Goal: Register for event/course

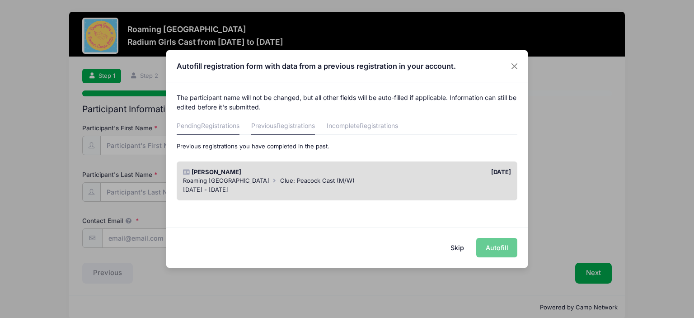
click at [211, 129] on span "Registrations" at bounding box center [220, 126] width 38 height 8
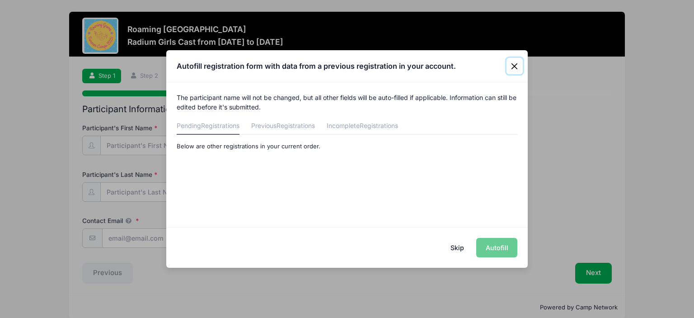
click at [512, 64] on button "Close" at bounding box center [515, 66] width 16 height 16
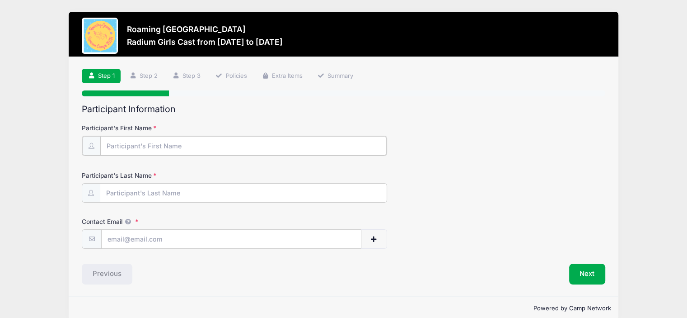
click at [141, 145] on input "Participant's First Name" at bounding box center [243, 145] width 286 height 19
type input "[PERSON_NAME]"
click at [134, 239] on input "Contact Email" at bounding box center [231, 238] width 259 height 19
type input "[EMAIL_ADDRESS][DOMAIN_NAME]"
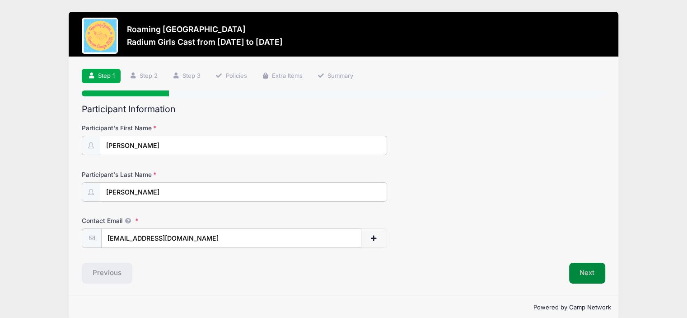
click at [582, 268] on button "Next" at bounding box center [587, 273] width 37 height 21
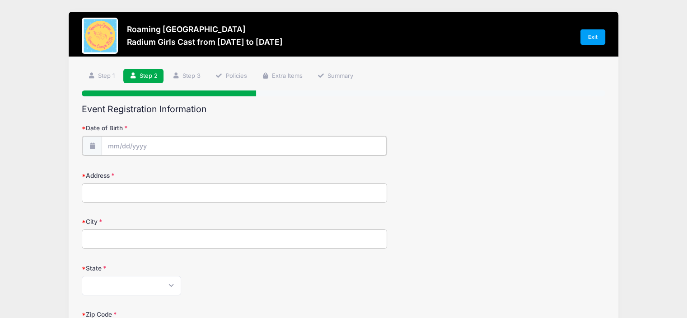
click at [174, 143] on input "Date of Birth" at bounding box center [244, 145] width 285 height 19
click at [158, 146] on input "Date of Birth" at bounding box center [244, 145] width 285 height 19
click at [0, 187] on div "Roaming Gnome Theatre Radium Girls Cast from 08/18 to 11/17/2025 Exit Step 2 /7…" at bounding box center [343, 296] width 687 height 593
click at [131, 149] on input "Date of Birth" at bounding box center [244, 145] width 285 height 19
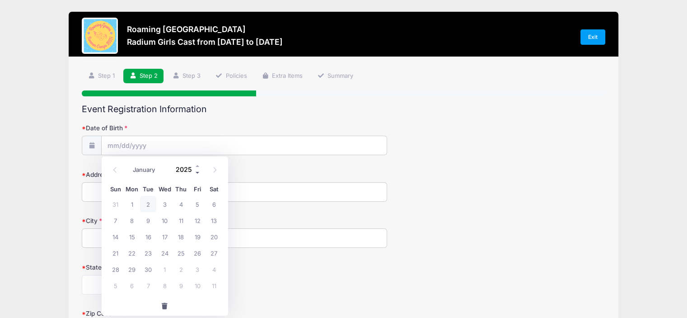
click at [196, 173] on span at bounding box center [198, 172] width 6 height 7
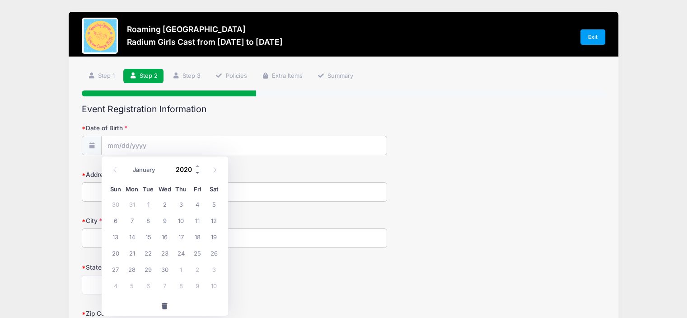
click at [196, 173] on span at bounding box center [198, 172] width 6 height 7
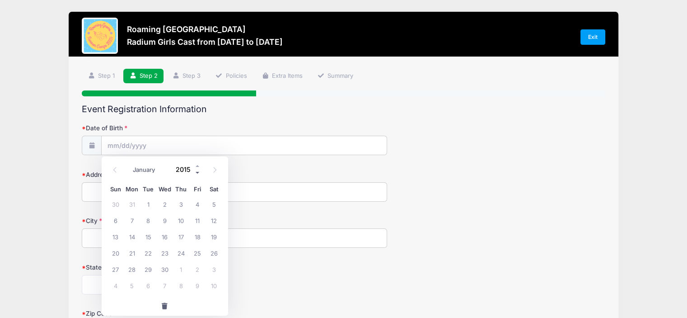
click at [196, 173] on span at bounding box center [198, 172] width 6 height 7
type input "2011"
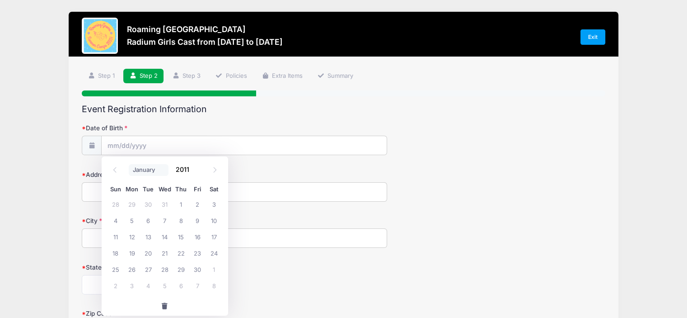
click at [152, 169] on select "January February March April May June July August September October November De…" at bounding box center [149, 170] width 40 height 12
select select "3"
click at [129, 164] on select "January February March April May June July August September October November De…" at bounding box center [149, 170] width 40 height 12
click at [116, 249] on span "17" at bounding box center [116, 252] width 16 height 16
type input "04/17/2011"
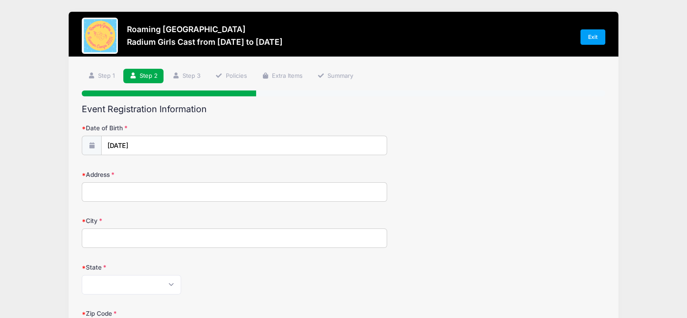
click at [112, 195] on input "Address" at bounding box center [234, 191] width 305 height 19
type input "2611 Clinton Way"
type input "Denver"
select select "CO"
type input "80238"
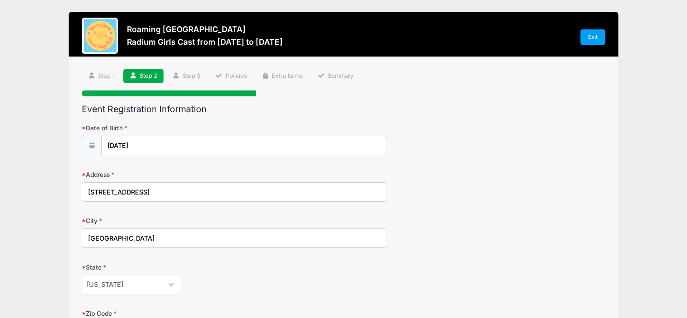
click at [502, 184] on div "Address 2611 Clinton Way" at bounding box center [344, 186] width 524 height 32
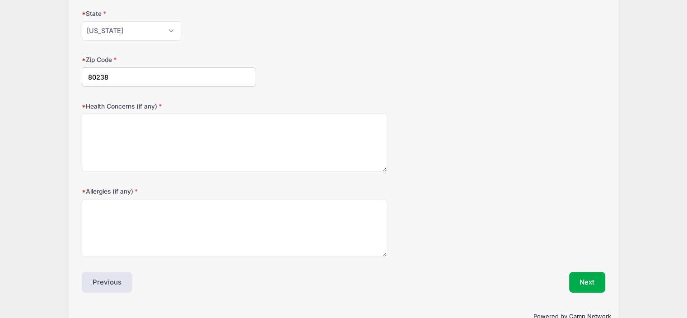
scroll to position [274, 0]
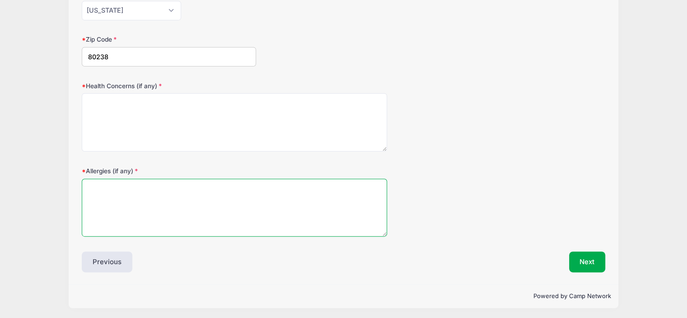
click at [95, 188] on textarea "Allergies (if any)" at bounding box center [234, 207] width 305 height 58
type textarea "Lactose and some fruit Environmental"
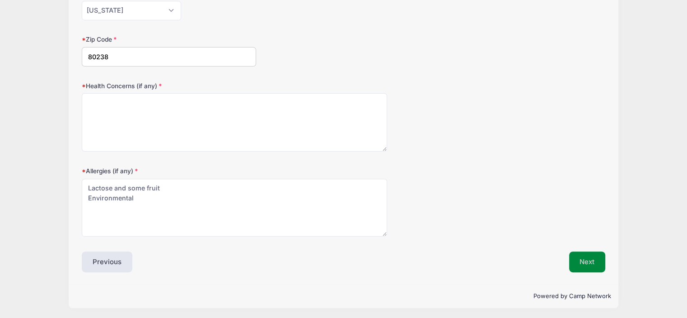
click at [580, 267] on button "Next" at bounding box center [587, 261] width 37 height 21
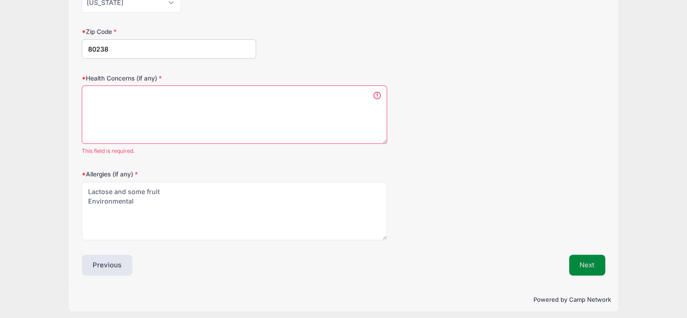
scroll to position [0, 0]
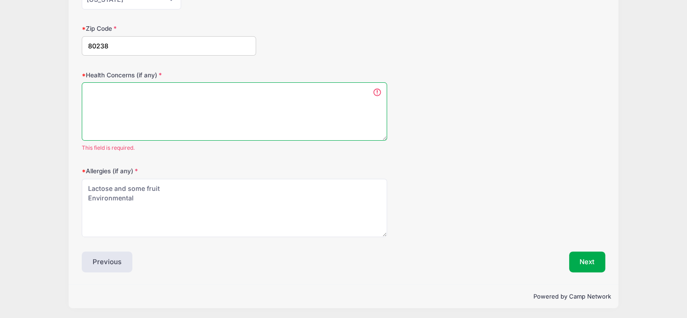
click at [108, 97] on textarea "Health Concerns (if any)" at bounding box center [234, 111] width 305 height 58
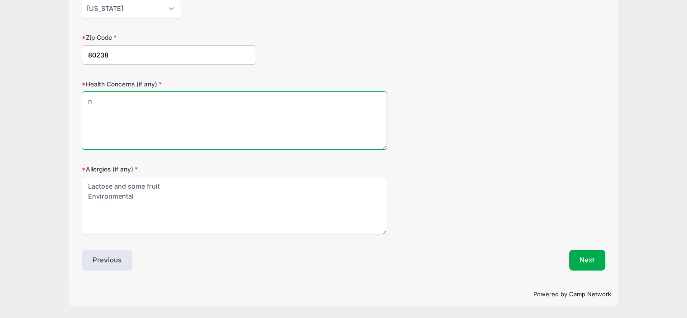
scroll to position [274, 0]
type textarea "no"
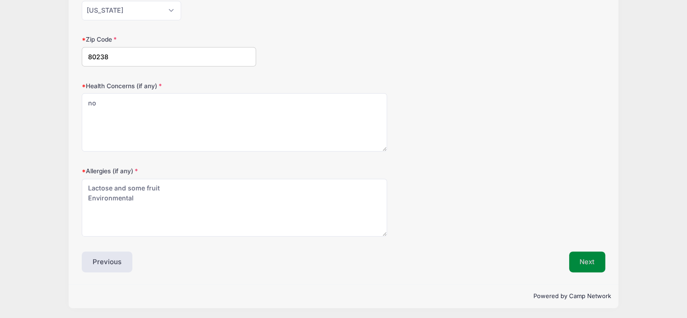
click at [591, 262] on button "Next" at bounding box center [587, 261] width 37 height 21
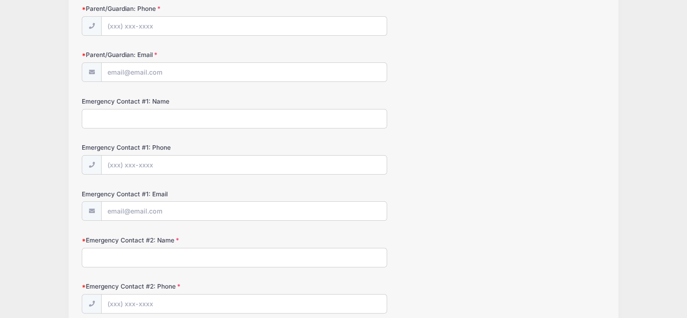
scroll to position [0, 0]
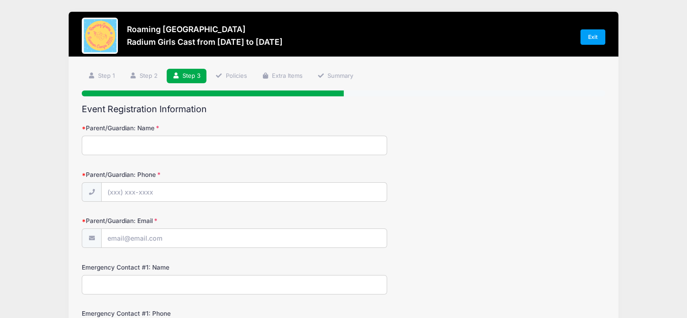
click at [164, 145] on input "Parent/Guardian: Name" at bounding box center [234, 145] width 305 height 19
type input "Deborah Marshall"
type input "(203) 715-4540"
type input "[EMAIL_ADDRESS][DOMAIN_NAME]"
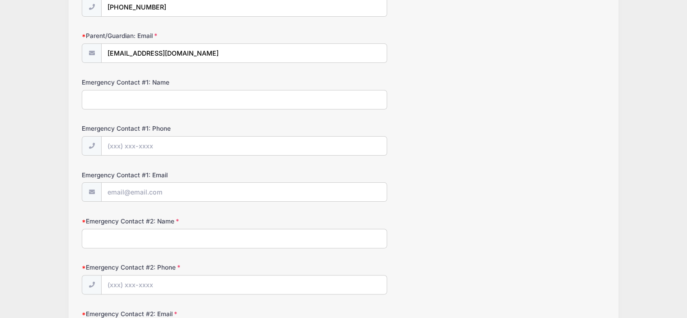
scroll to position [192, 0]
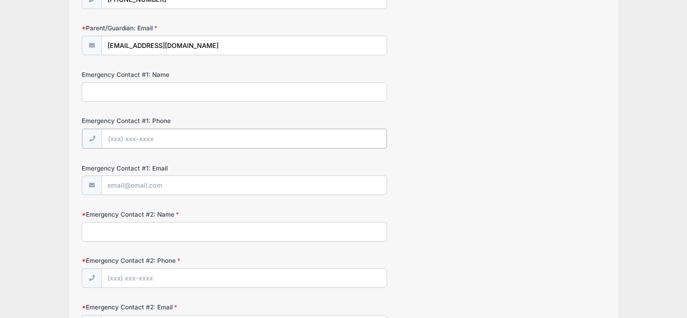
click at [152, 137] on input "Emergency Contact #1: Phone" at bounding box center [244, 138] width 285 height 19
type input "(203) 715-4540"
type input "Deborah Marshall"
type input "[EMAIL_ADDRESS][DOMAIN_NAME]"
click at [222, 224] on input "Emergency Contact #2: Name" at bounding box center [234, 230] width 305 height 19
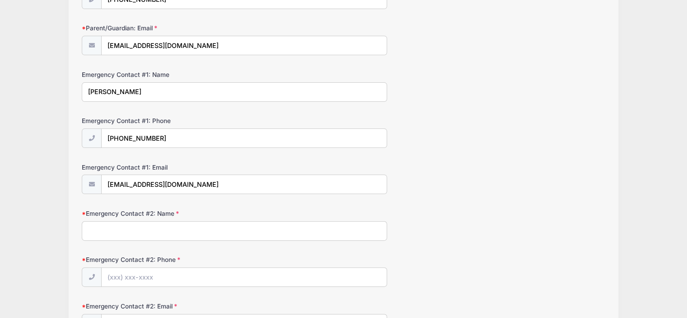
click at [222, 224] on input "Emergency Contact #2: Name" at bounding box center [234, 230] width 305 height 19
type input "Wesley Marshall"
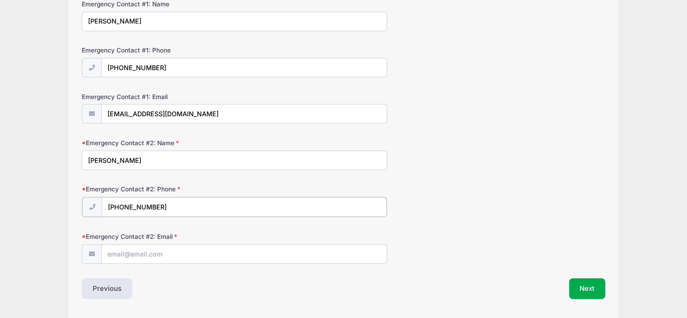
scroll to position [289, 0]
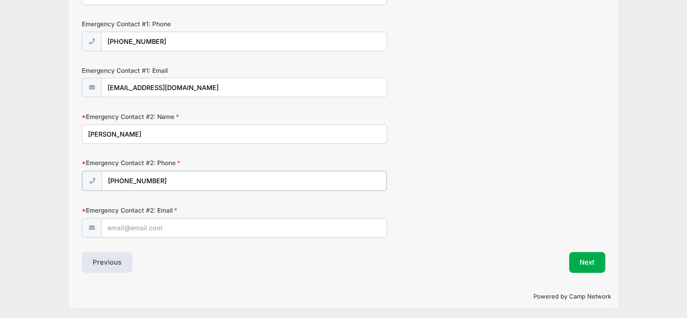
type input "(617) 678-5069"
click at [135, 229] on input "Emergency Contact #2: Email" at bounding box center [244, 226] width 285 height 19
type input "wesmars@gmail.com"
click at [587, 270] on button "Next" at bounding box center [587, 262] width 37 height 21
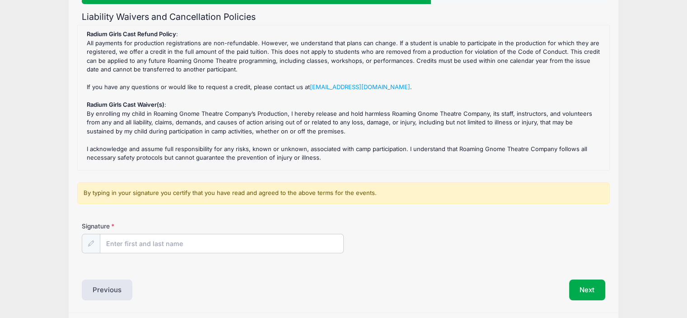
scroll to position [121, 0]
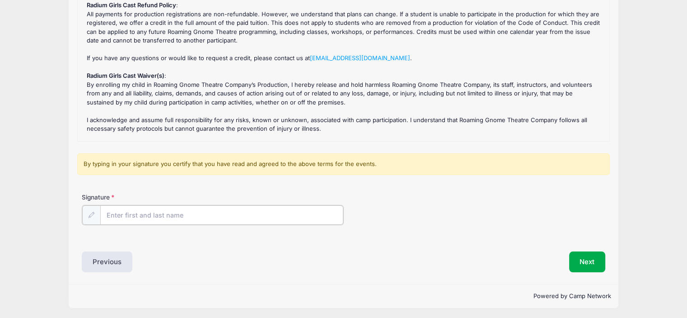
click at [136, 216] on input "Signature" at bounding box center [221, 214] width 243 height 19
type input "DBMArshall"
click at [580, 254] on button "Next" at bounding box center [587, 260] width 37 height 21
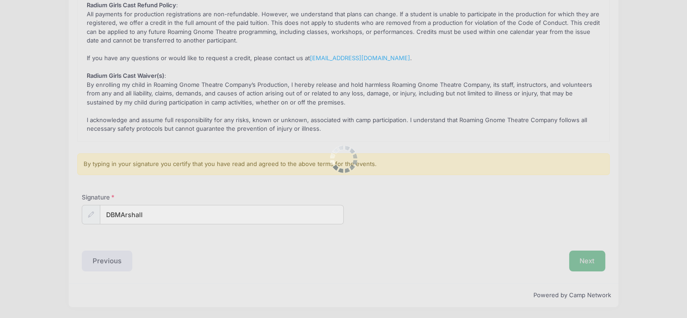
scroll to position [0, 0]
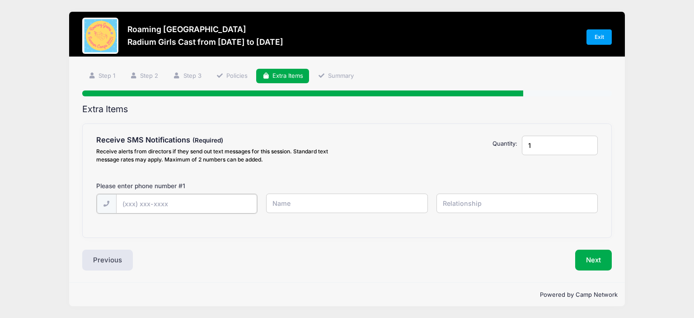
click at [207, 204] on input "text" at bounding box center [186, 203] width 141 height 19
type input "(203) 715-4540"
click at [360, 199] on input "text" at bounding box center [346, 202] width 161 height 19
click at [356, 199] on input "Deborah" at bounding box center [346, 202] width 161 height 19
type input "Deborah Marshall"
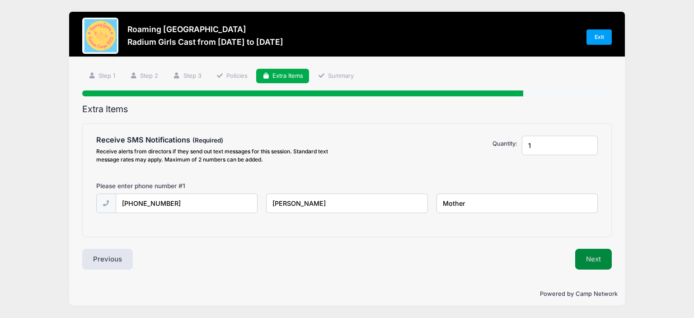
type input "Mother"
click at [600, 255] on button "Next" at bounding box center [593, 259] width 37 height 21
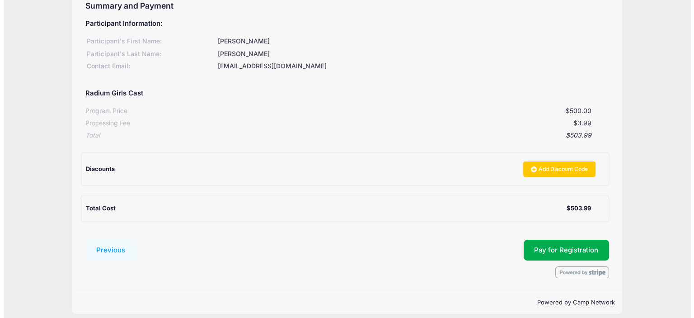
scroll to position [110, 0]
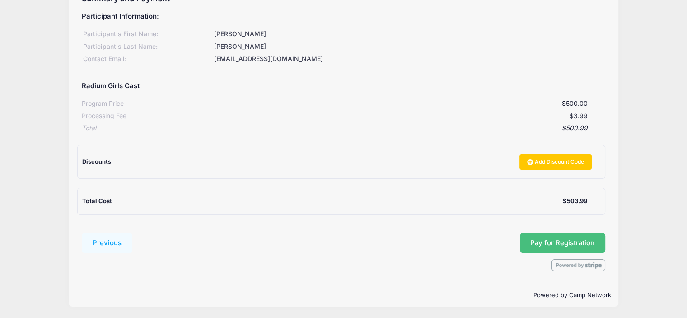
click at [552, 239] on span "Pay for Registration" at bounding box center [562, 243] width 64 height 8
